Goal: Communication & Community: Answer question/provide support

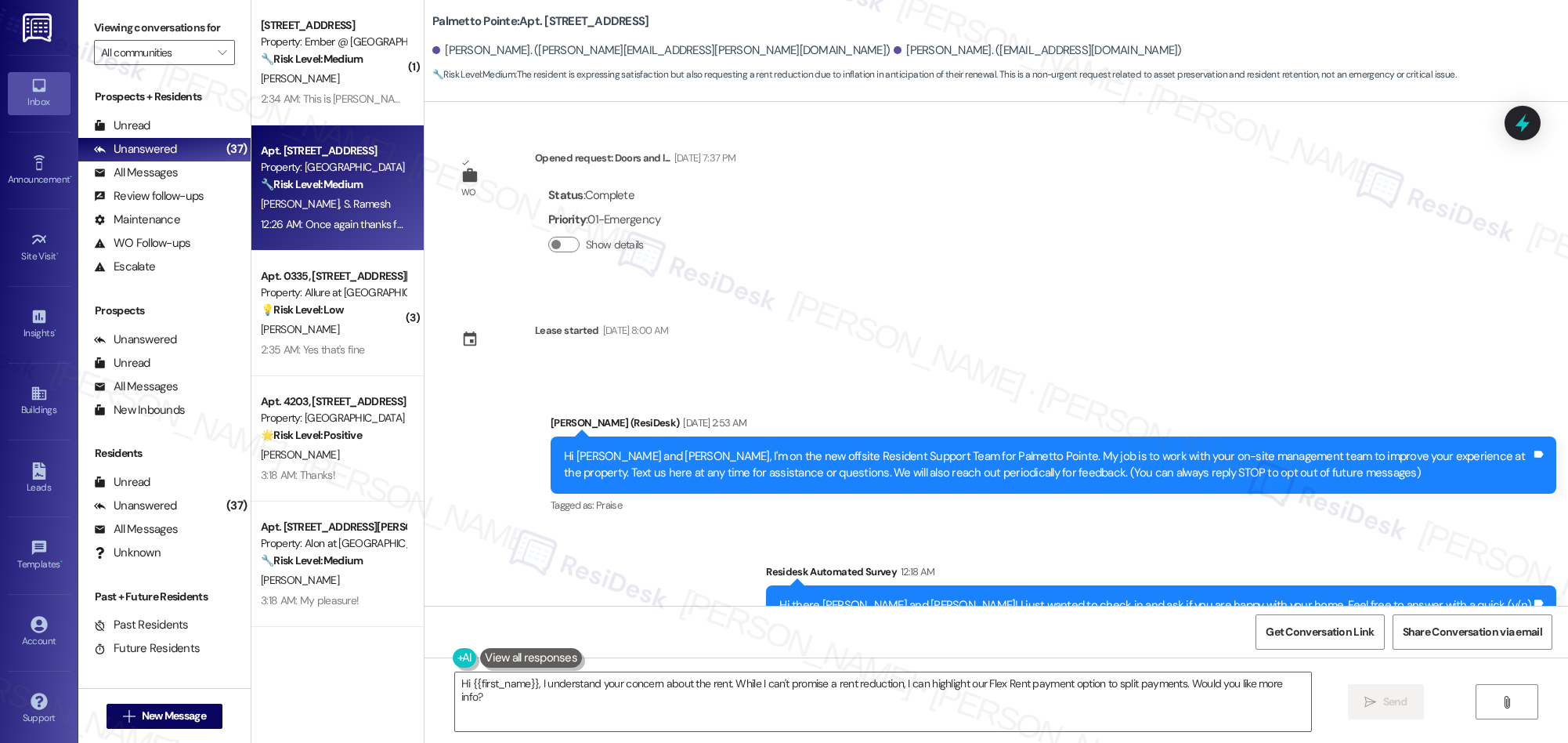
scroll to position [287, 0]
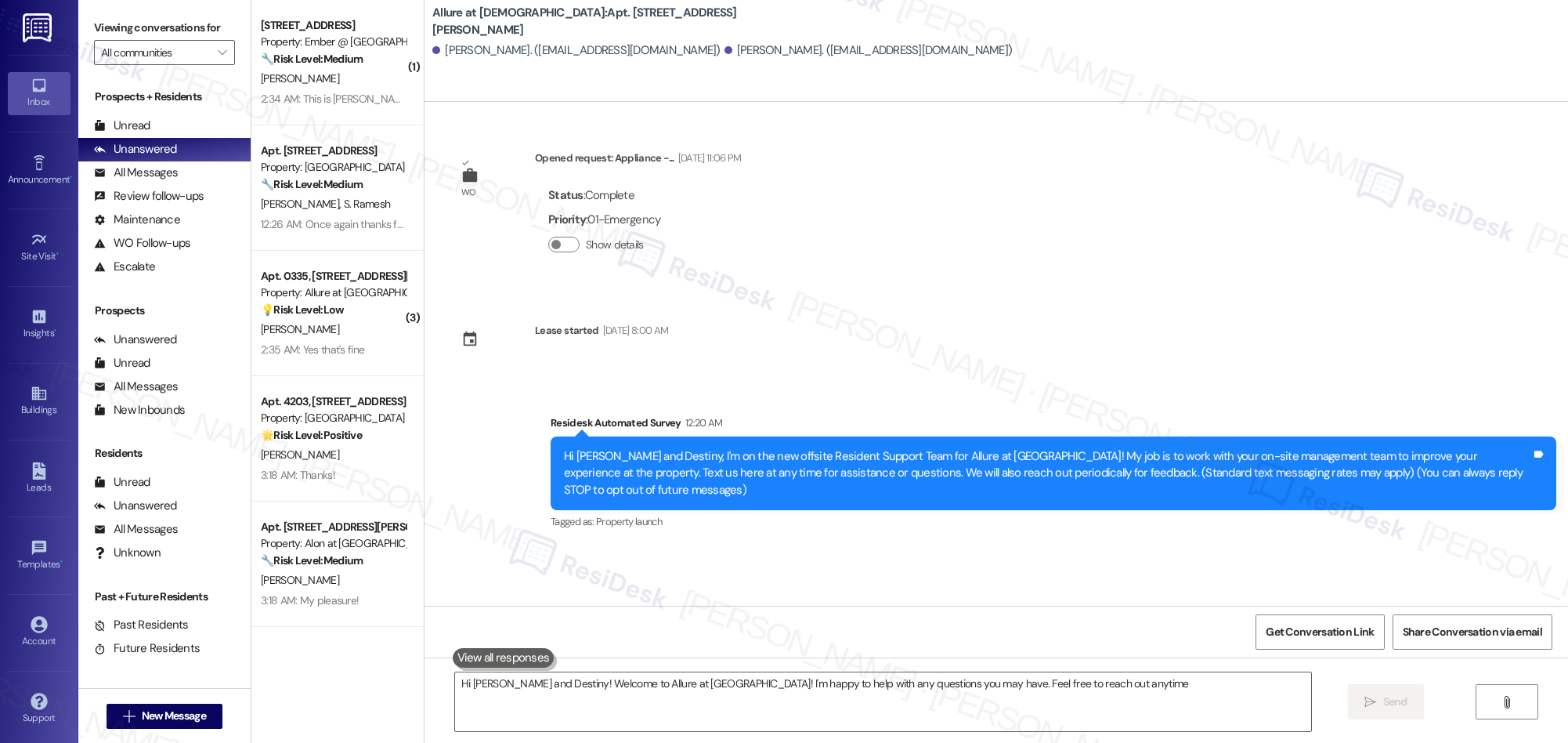
type textarea "Hi [PERSON_NAME] and Destiny! Welcome to Allure at [GEOGRAPHIC_DATA]! I'm happy…"
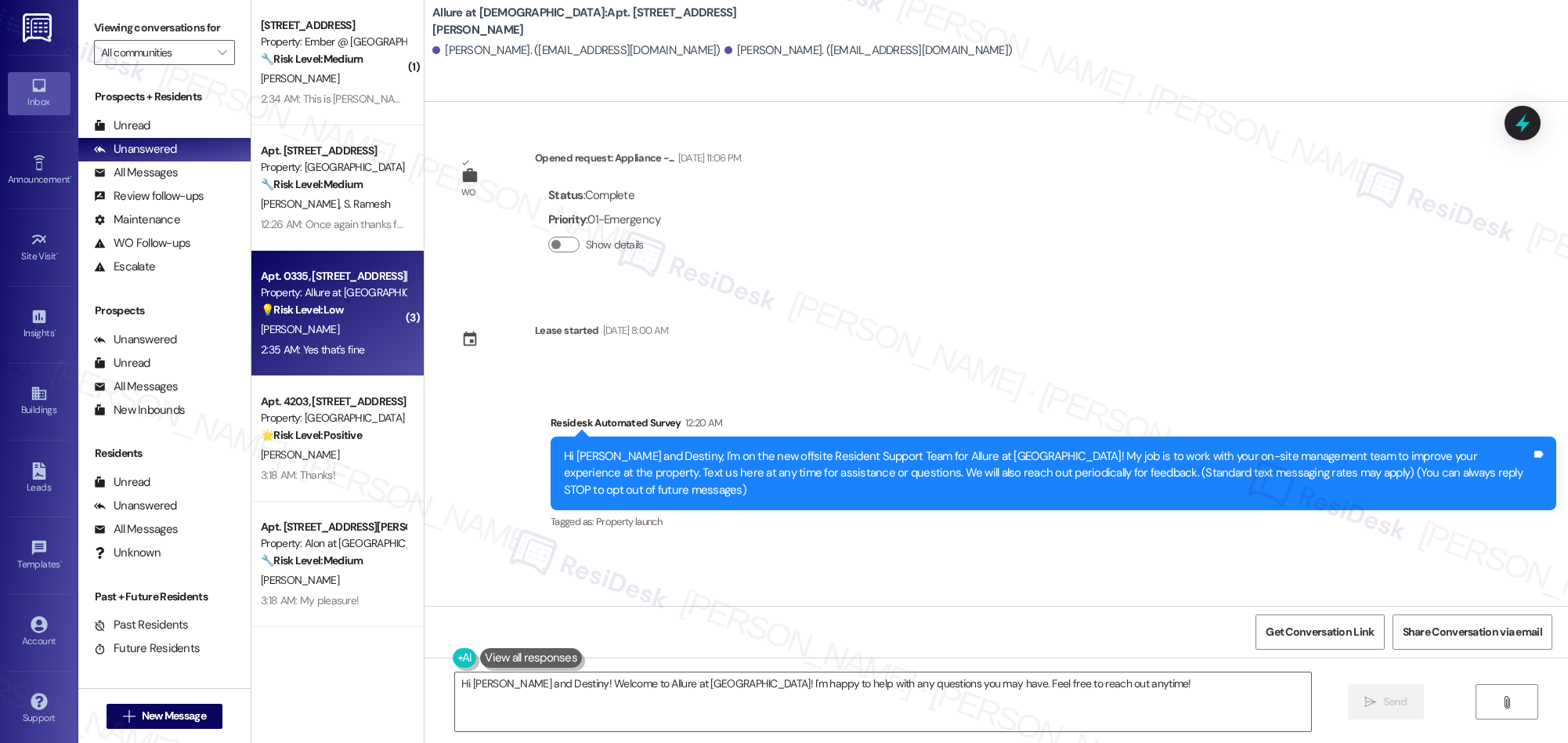
click at [387, 351] on div "2:35 AM: Yes that's fine 2:35 AM: Yes that's fine" at bounding box center [333, 350] width 148 height 20
type textarea "Hi [PERSON_NAME] and Destiny! Welcome to Allure at [GEOGRAPHIC_DATA]! I'm happy…"
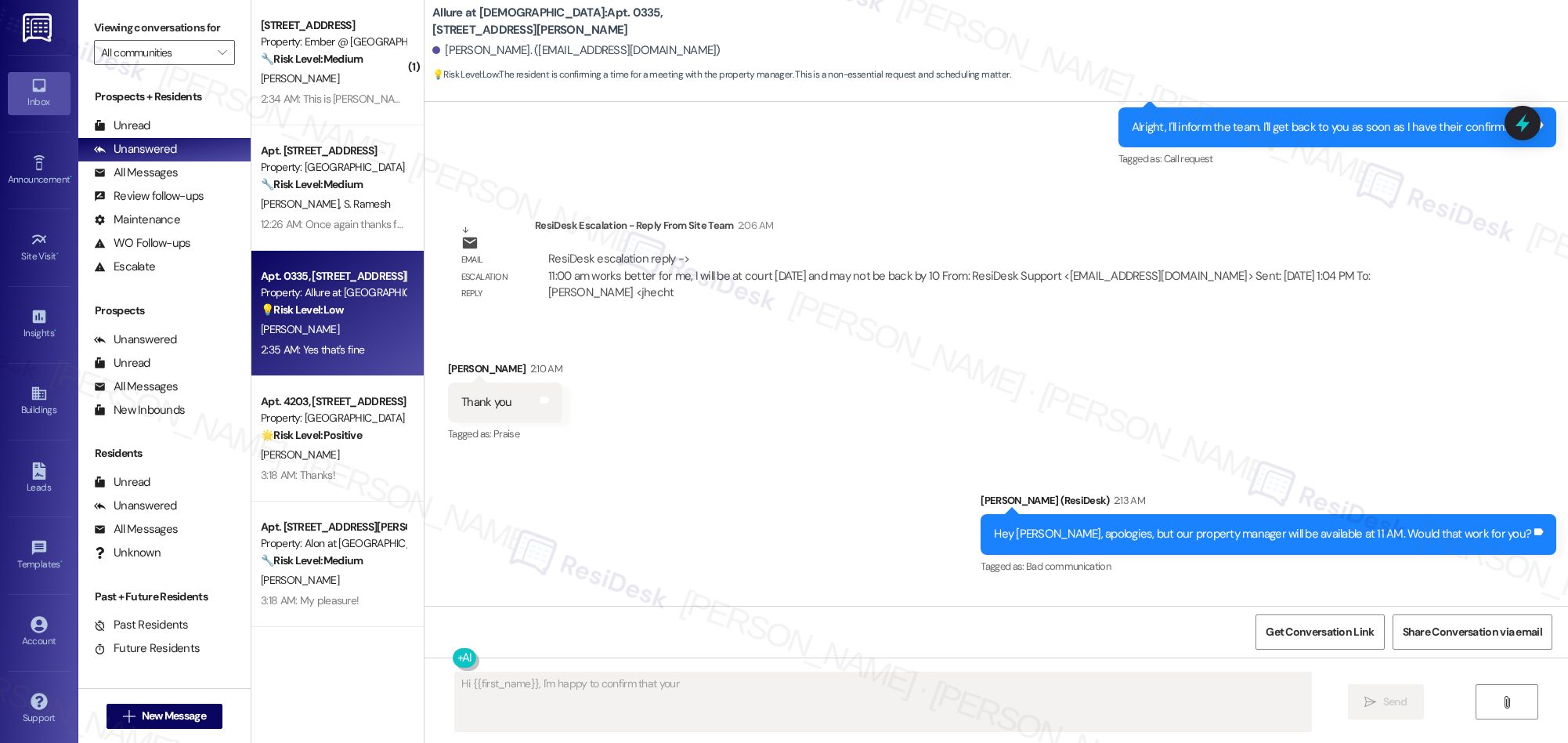
scroll to position [1361, 0]
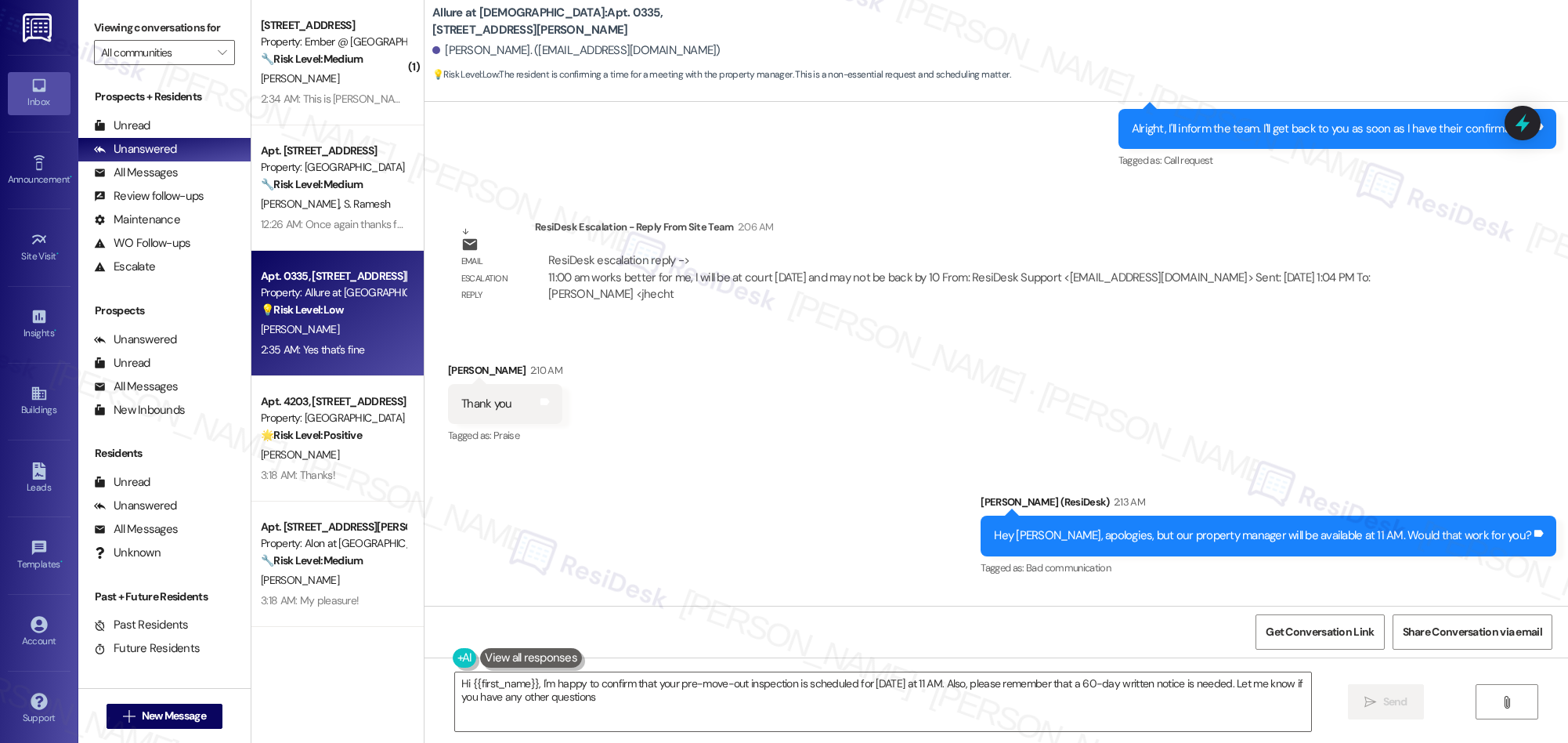
type textarea "Hi {{first_name}}, I'm happy to confirm that your pre-move-out inspection is sc…"
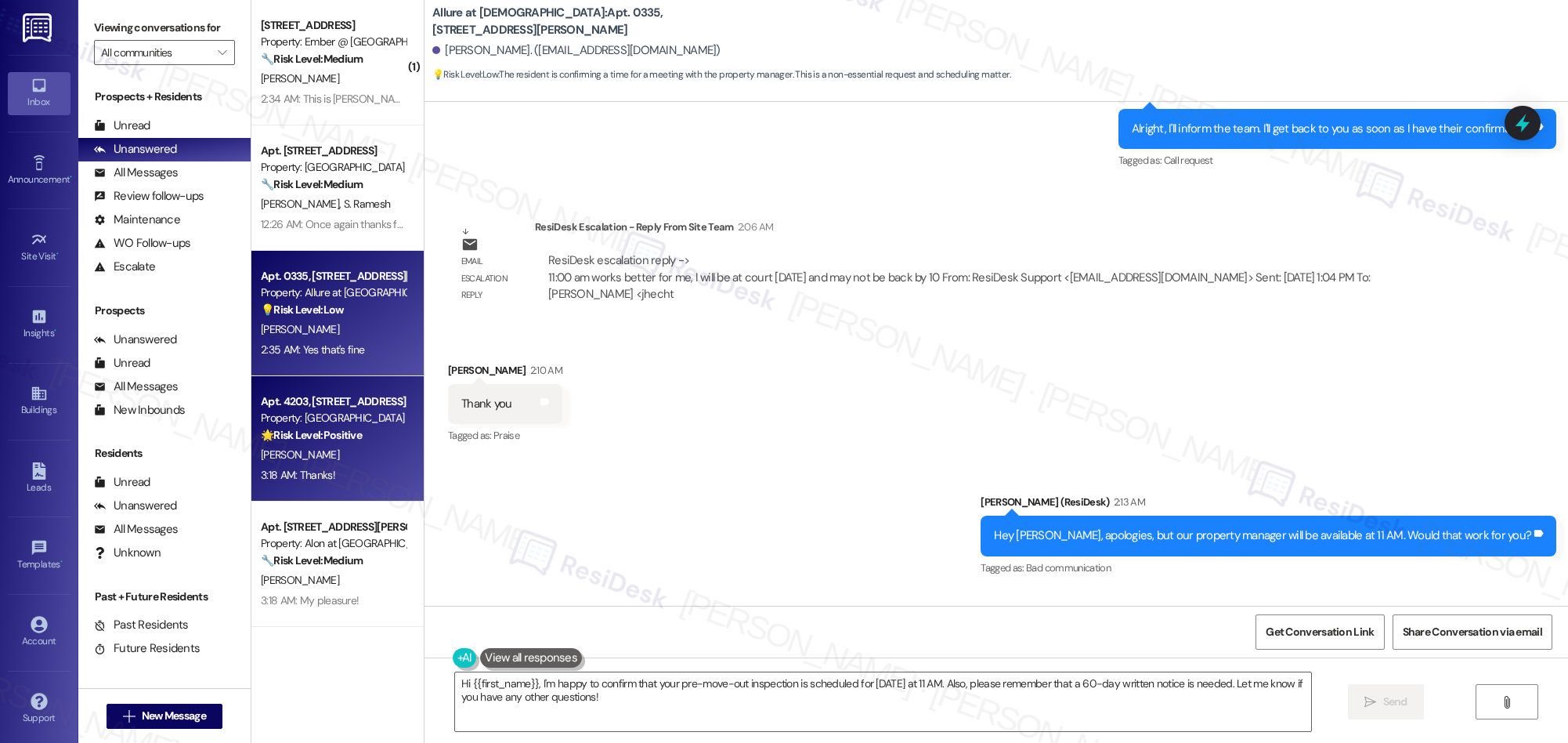
click at [366, 454] on div "[PERSON_NAME]" at bounding box center [333, 455] width 148 height 20
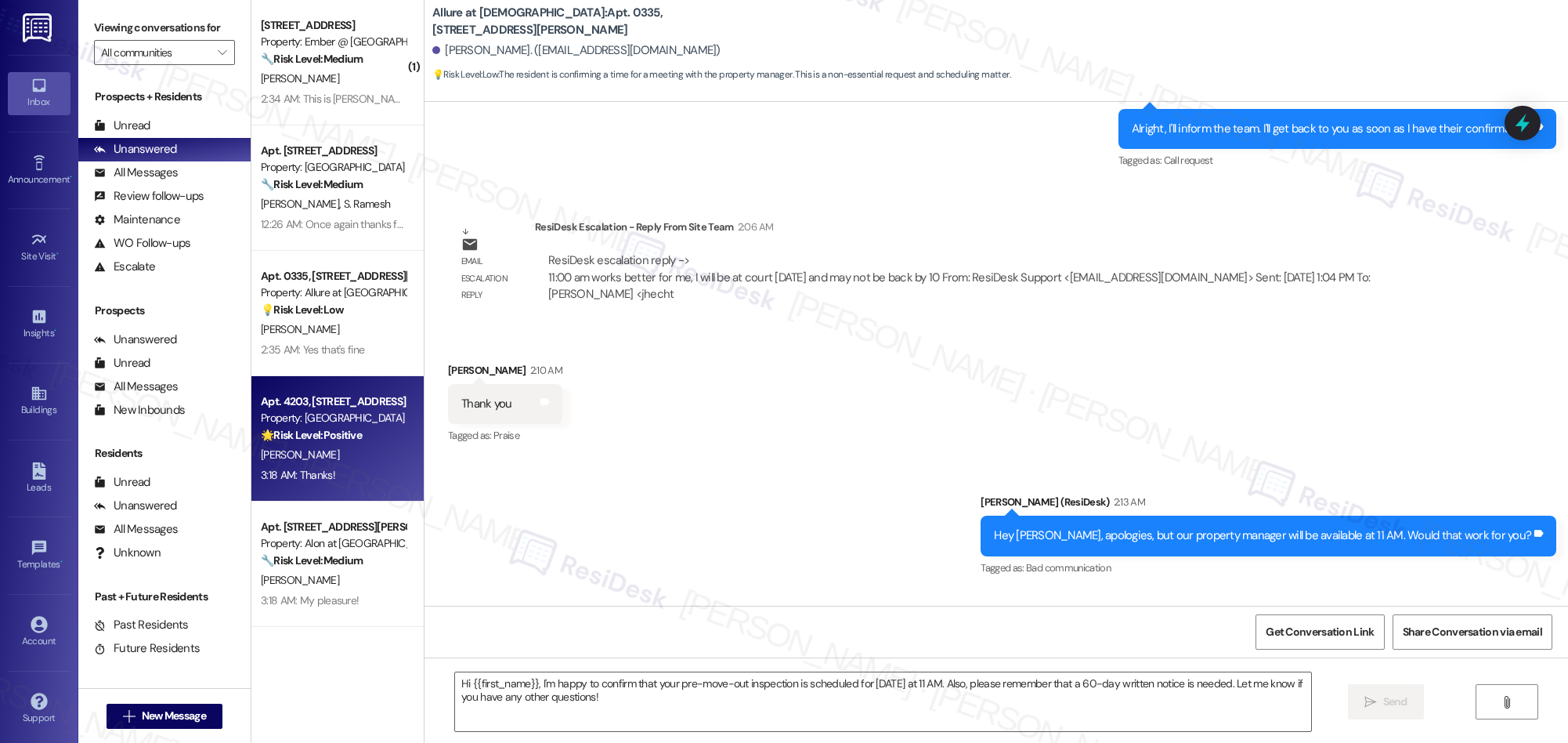
type textarea "Fetching suggested responses. Please feel free to read through the conversation…"
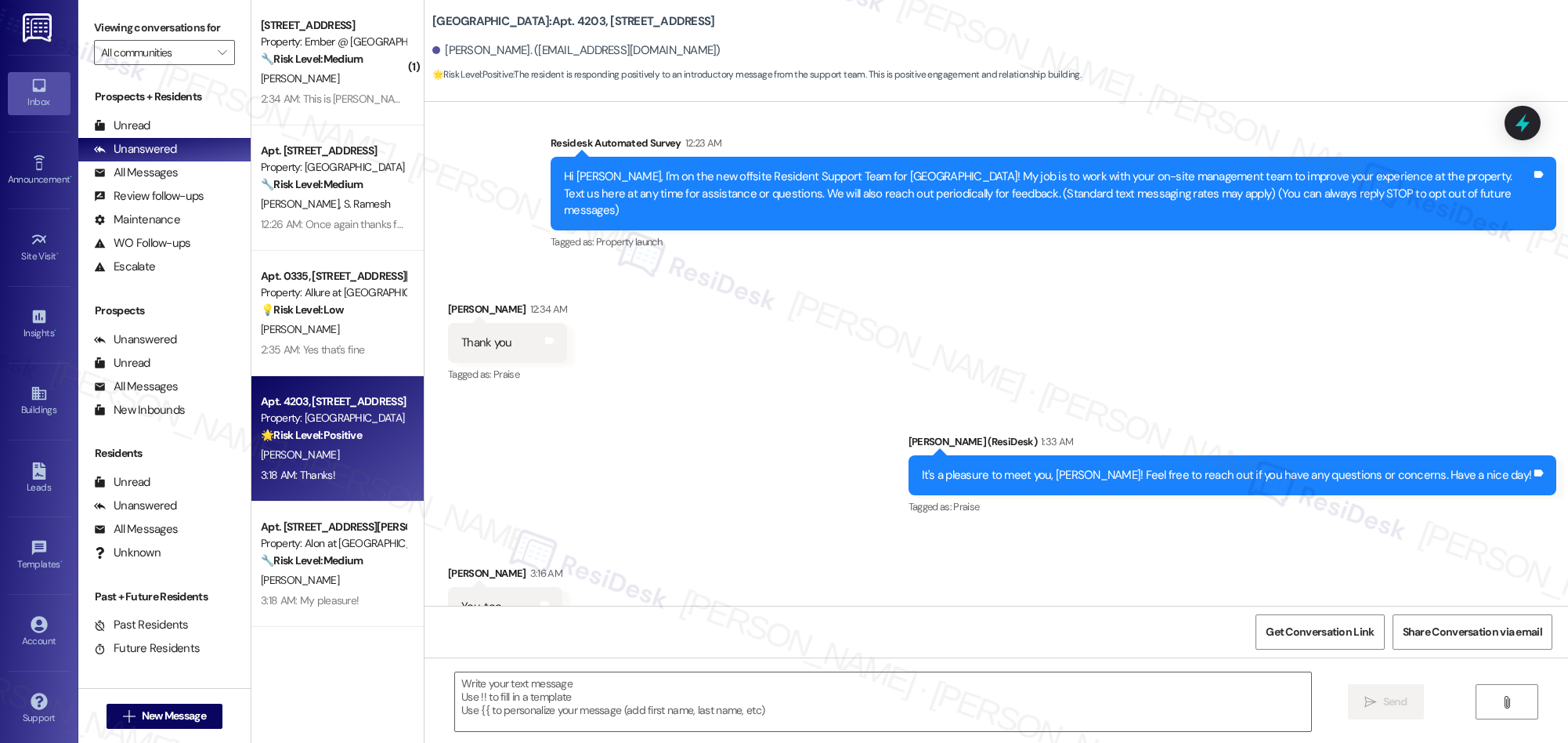
type textarea "Fetching suggested responses. Please feel free to read through the conversation…"
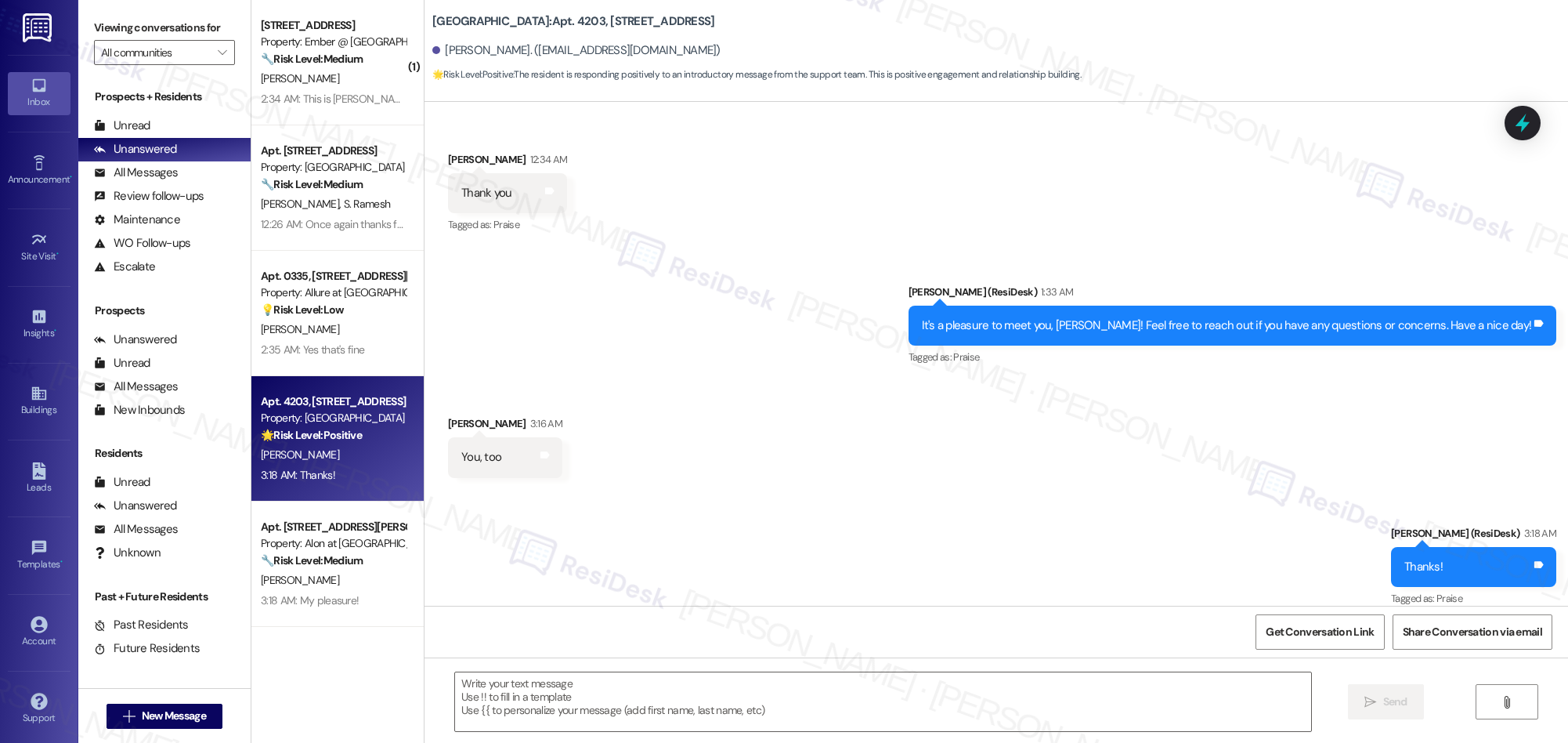
scroll to position [0, 0]
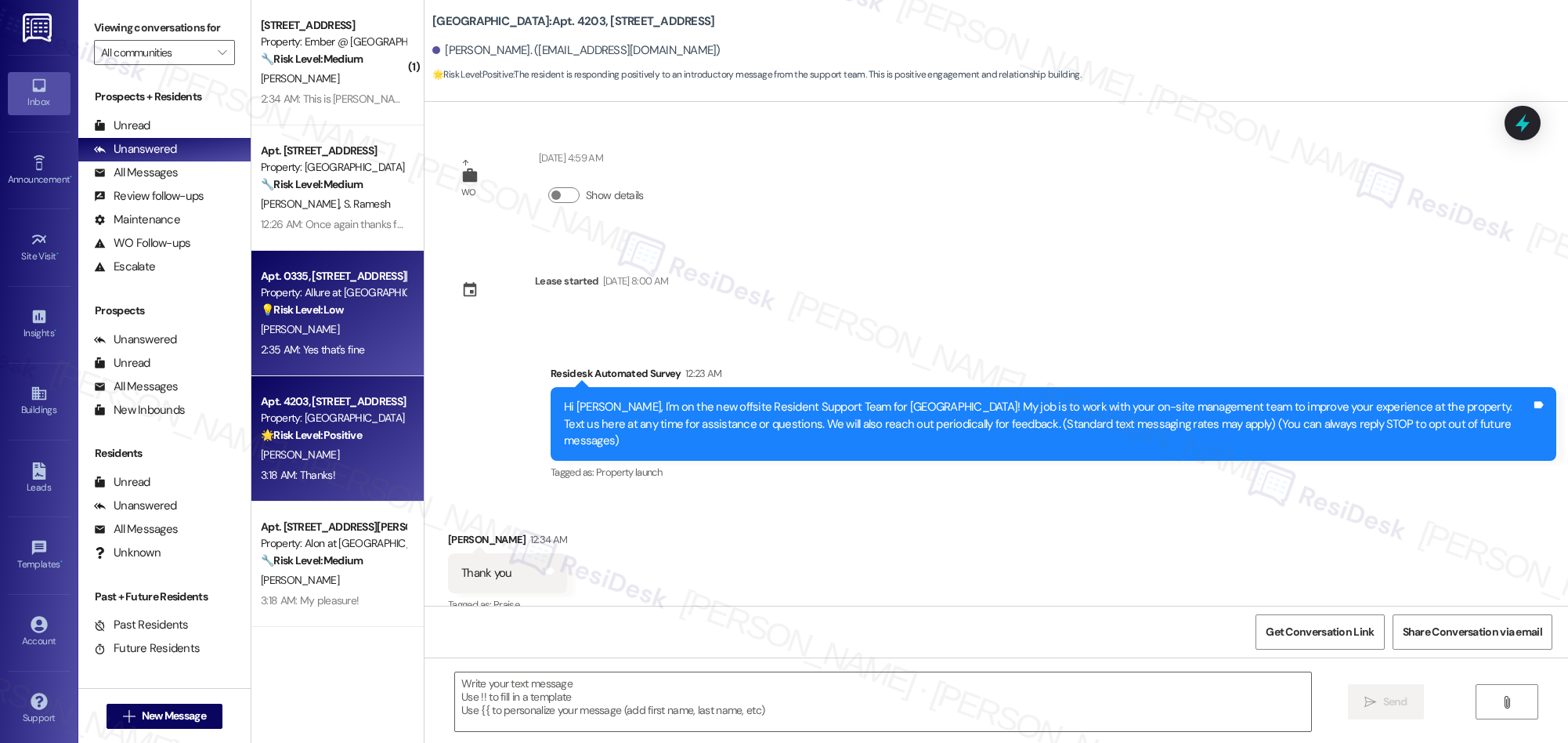
click at [351, 322] on div "[PERSON_NAME]" at bounding box center [333, 330] width 148 height 20
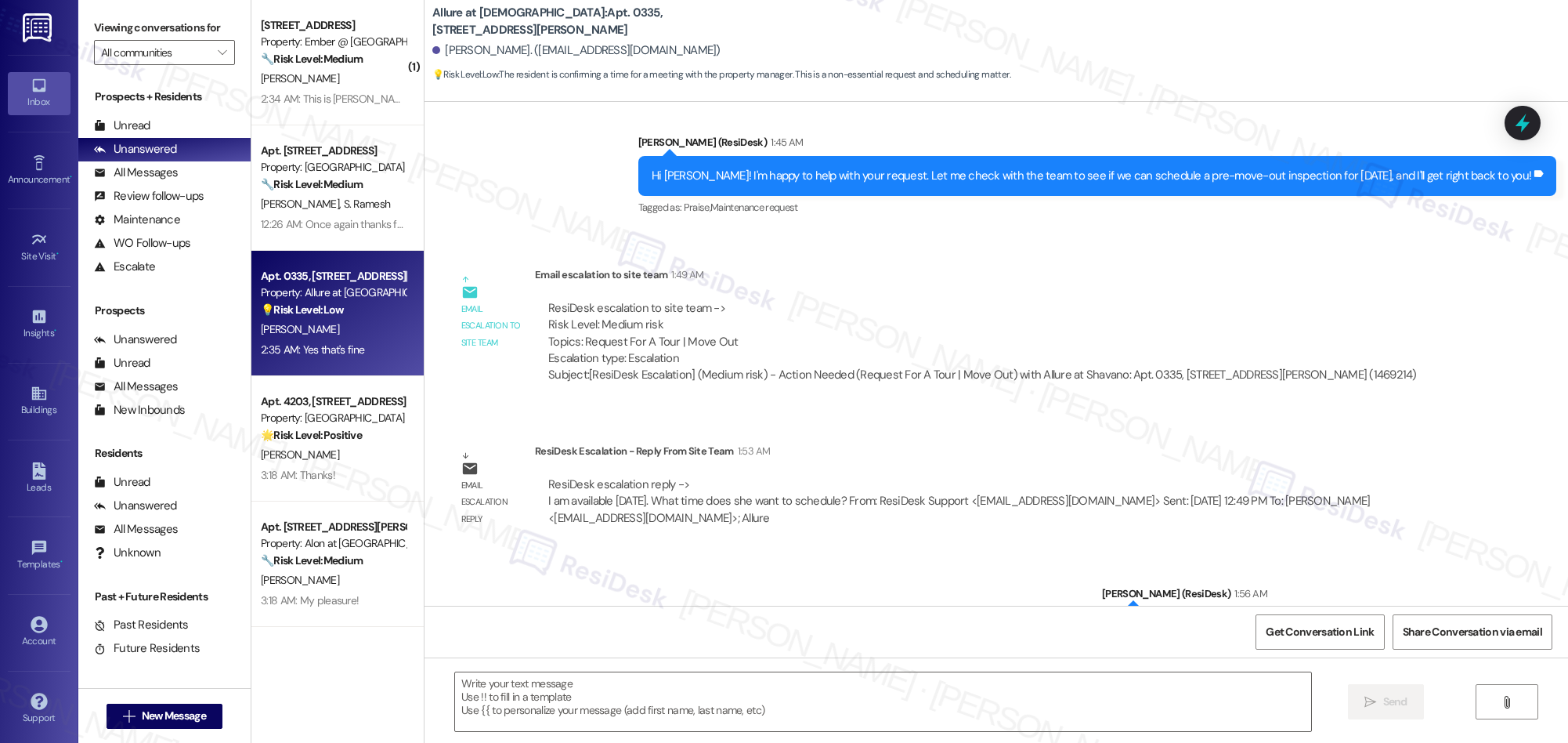
type textarea "Fetching suggested responses. Please feel free to read through the conversation…"
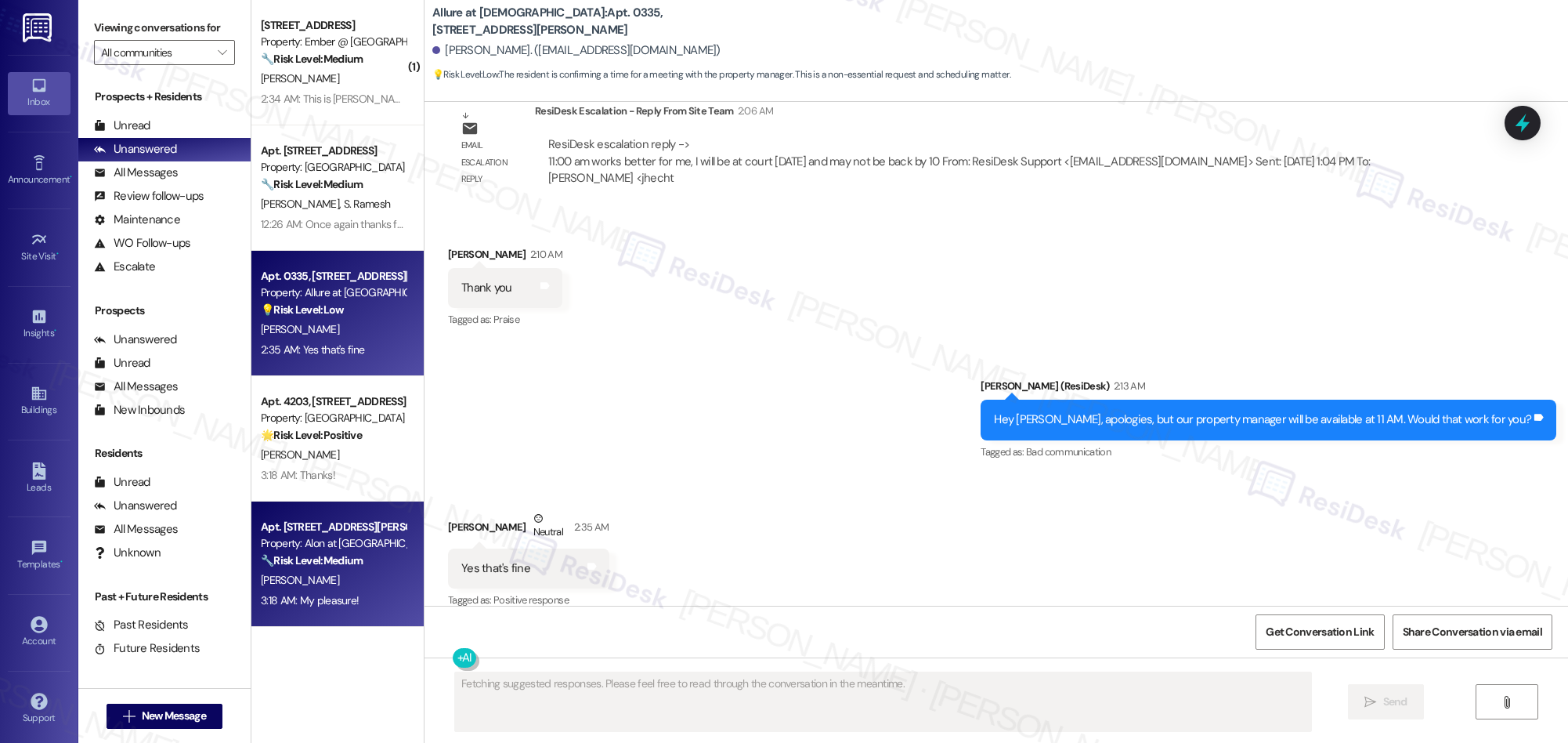
scroll to position [1479, 0]
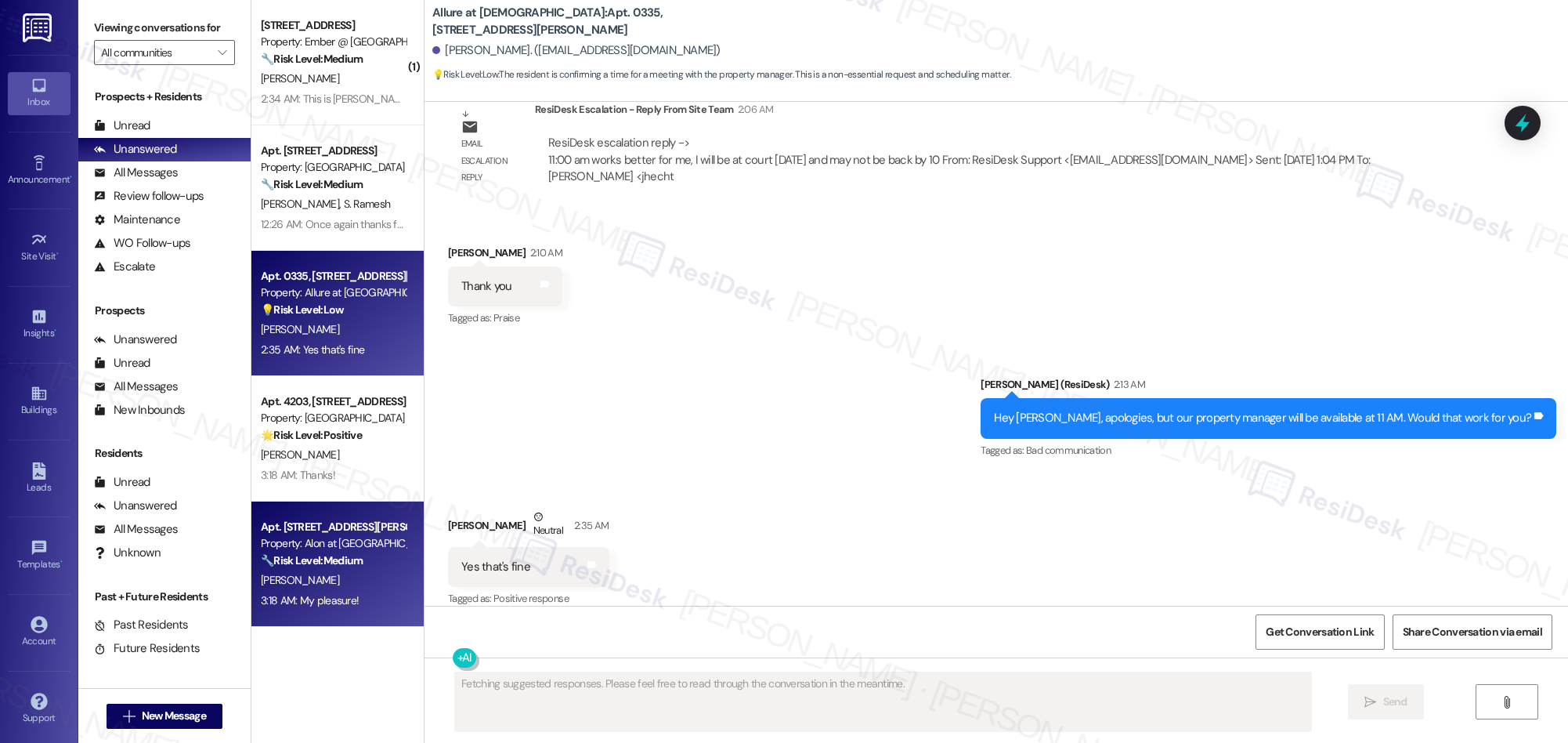
click at [375, 583] on div "[PERSON_NAME]" at bounding box center [333, 581] width 148 height 20
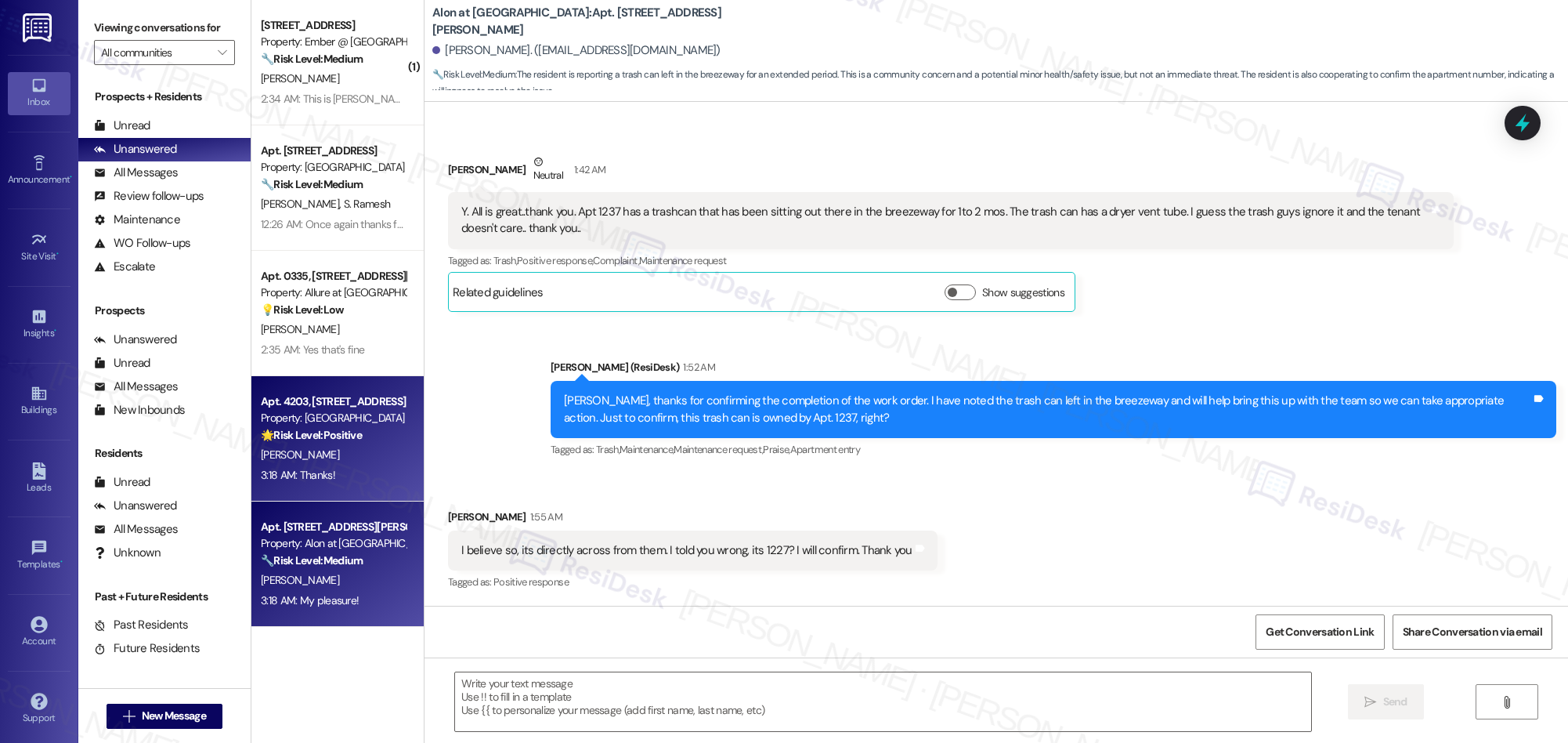
type textarea "Fetching suggested responses. Please feel free to read through the conversation…"
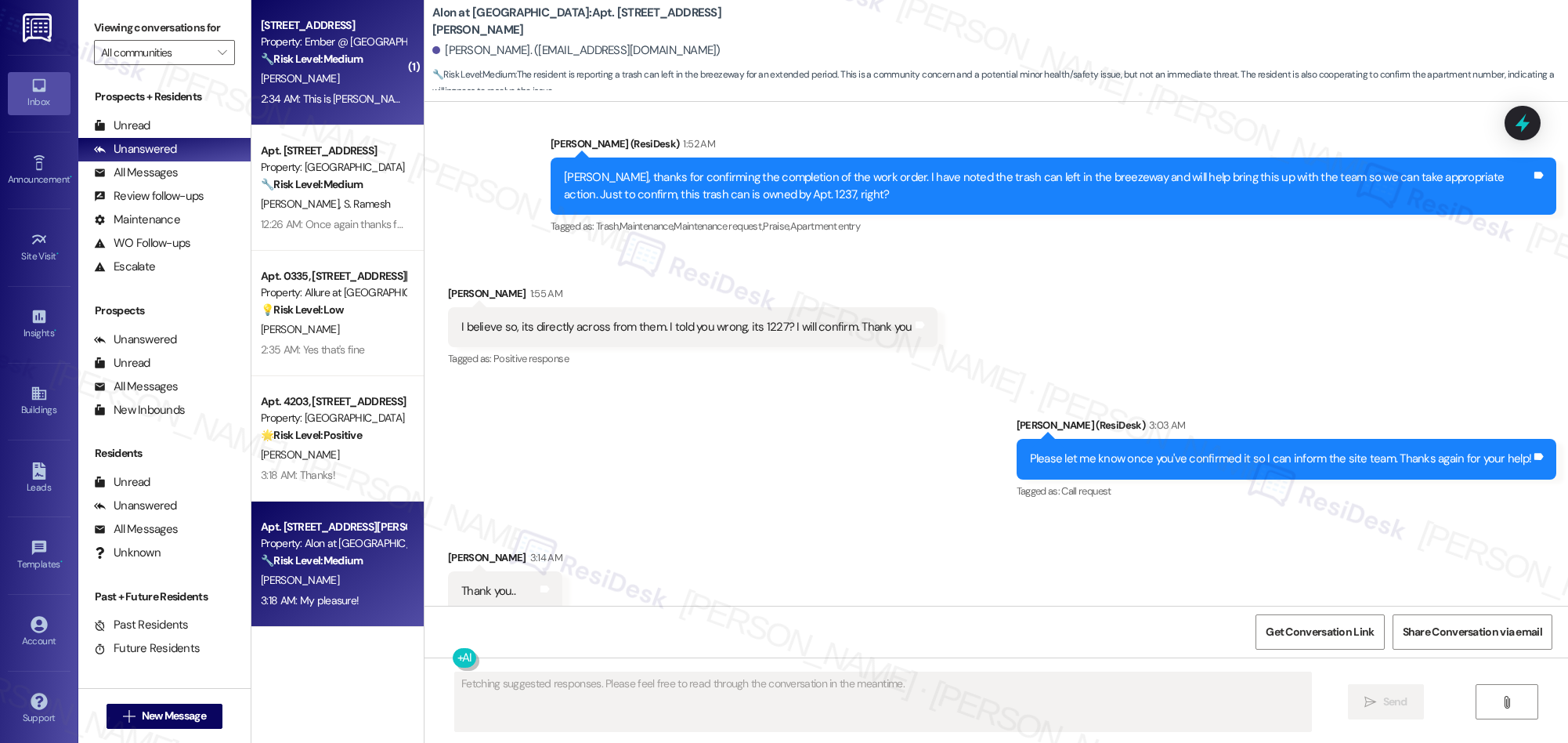
scroll to position [634, 0]
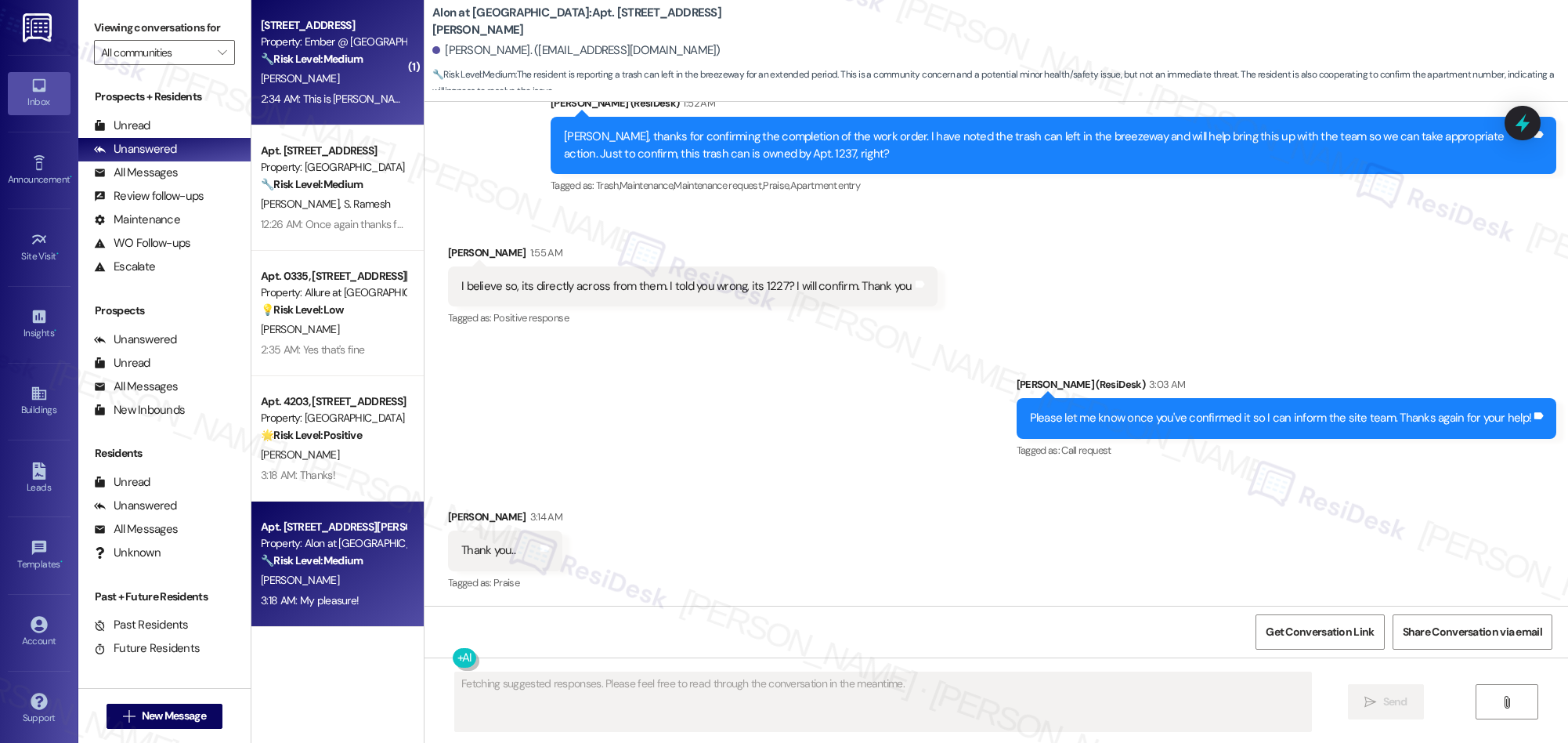
click at [353, 71] on div "[PERSON_NAME]" at bounding box center [333, 79] width 148 height 20
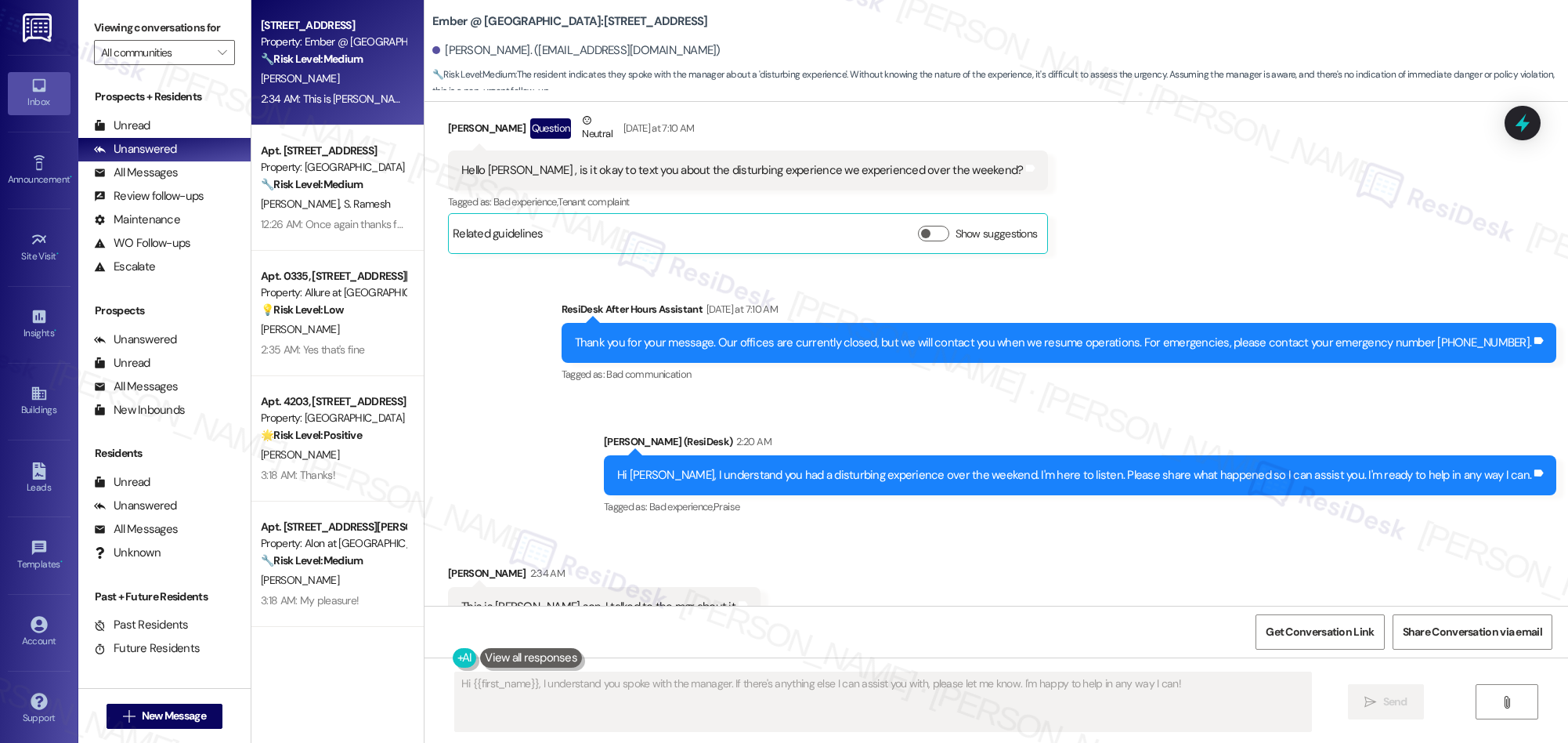
scroll to position [510, 0]
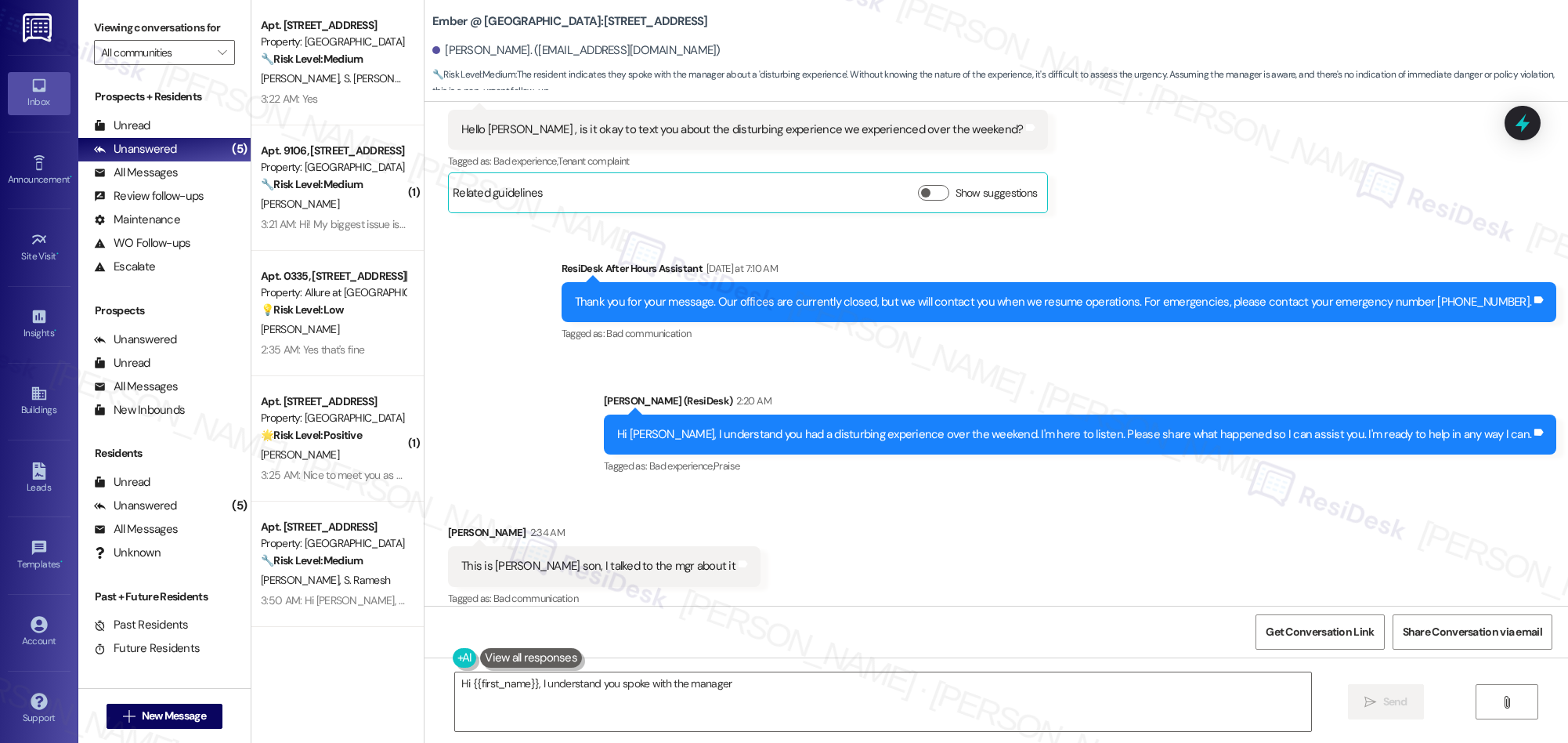
type textarea "Hi {{first_name}}, I understand you spoke with the manager."
